Goal: Information Seeking & Learning: Learn about a topic

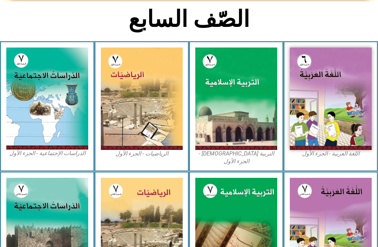
scroll to position [157, 0]
click at [252, 118] on img at bounding box center [236, 99] width 82 height 102
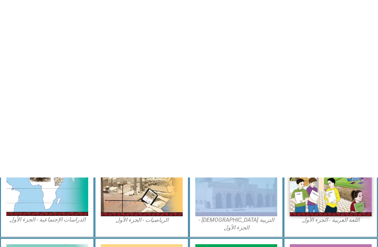
scroll to position [0, 0]
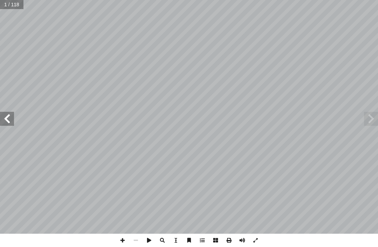
click at [368, 120] on span at bounding box center [371, 119] width 14 height 14
click at [371, 119] on span at bounding box center [371, 119] width 14 height 14
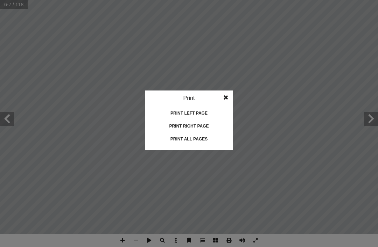
click at [207, 144] on div "Print all pages" at bounding box center [189, 139] width 70 height 11
